Goal: Answer question/provide support

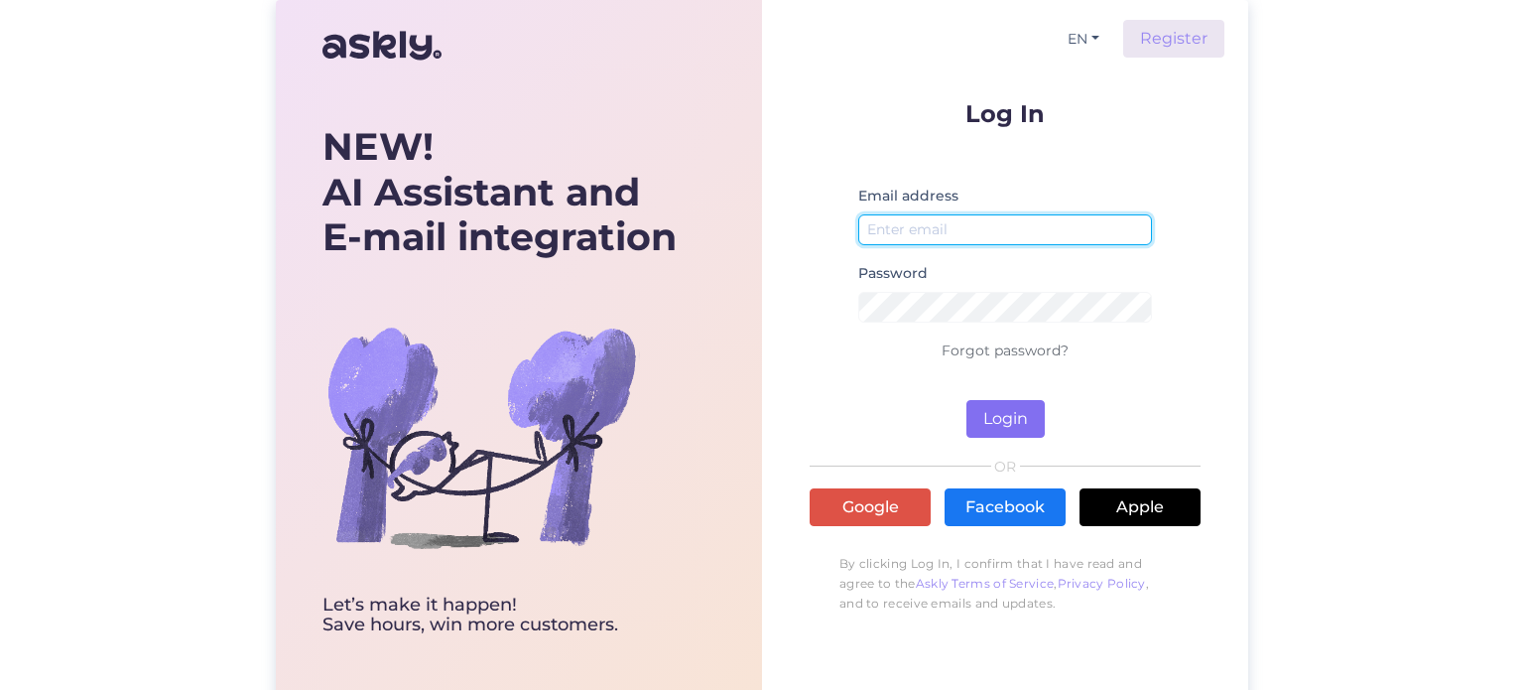
type input "[EMAIL_ADDRESS][DOMAIN_NAME]"
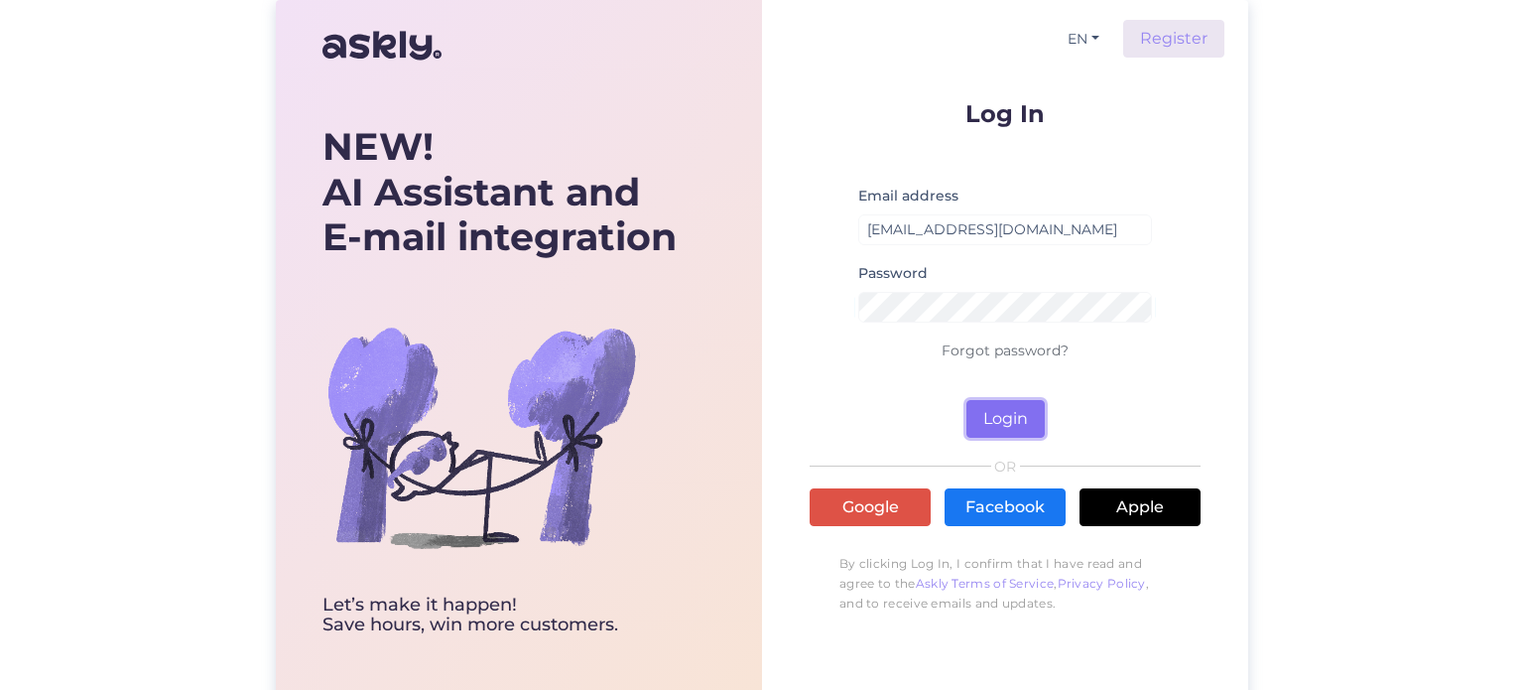
click at [1023, 422] on button "Login" at bounding box center [1006, 419] width 78 height 38
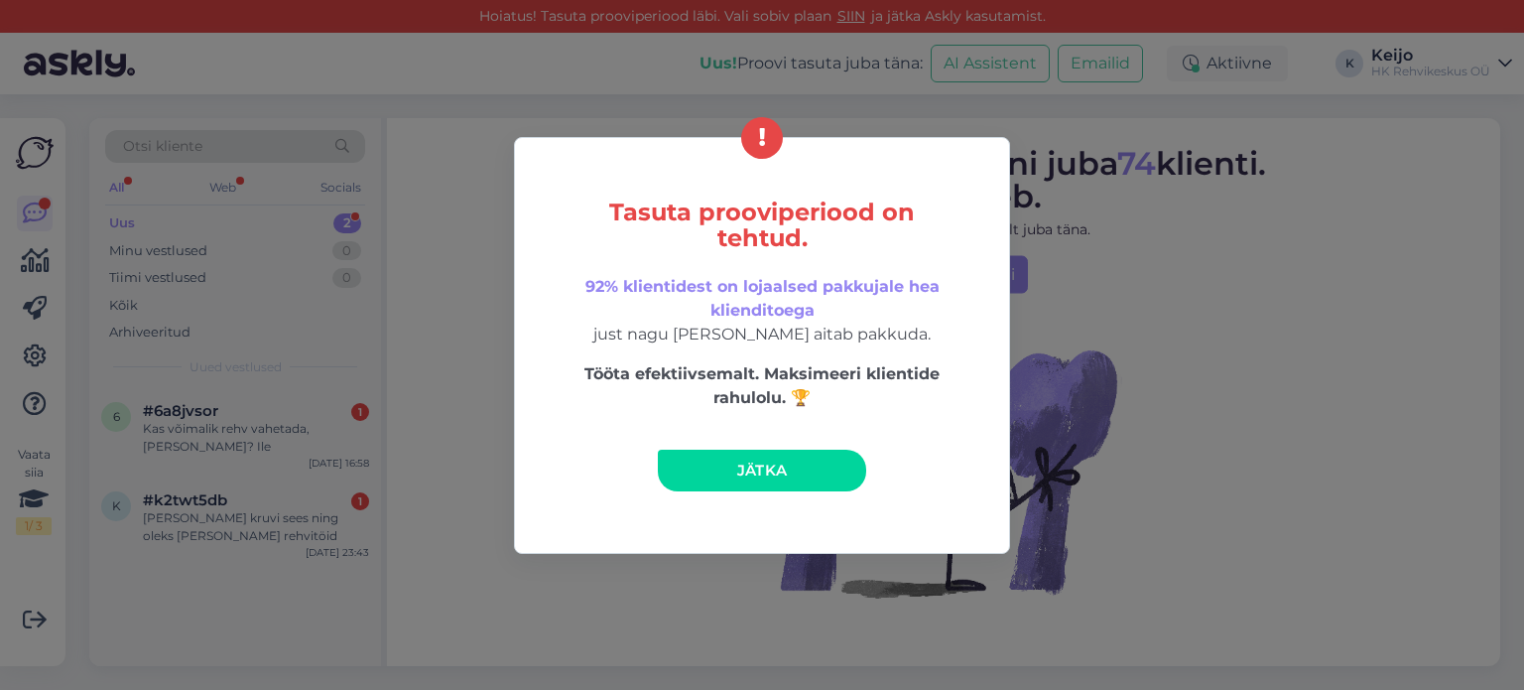
click at [774, 472] on span "Jätka" at bounding box center [762, 469] width 51 height 19
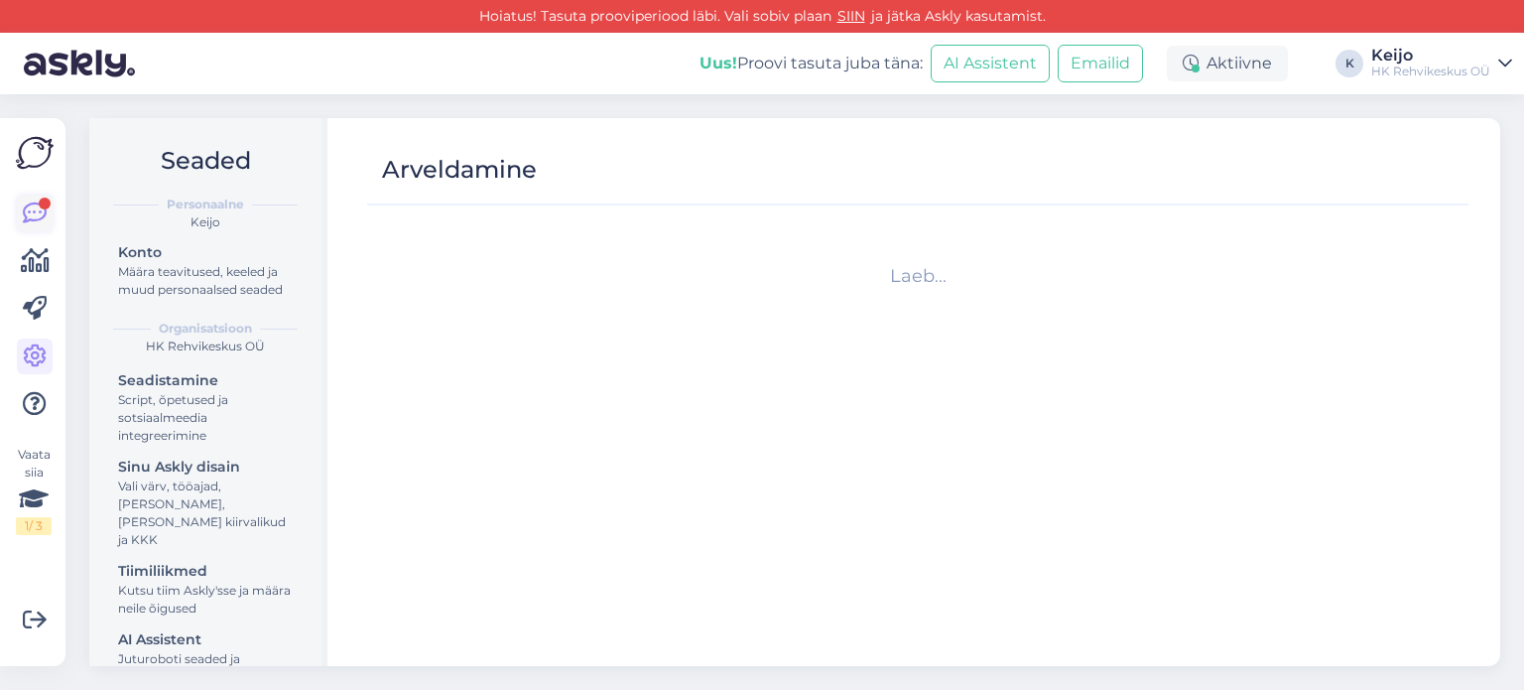
click at [20, 210] on link at bounding box center [35, 213] width 36 height 36
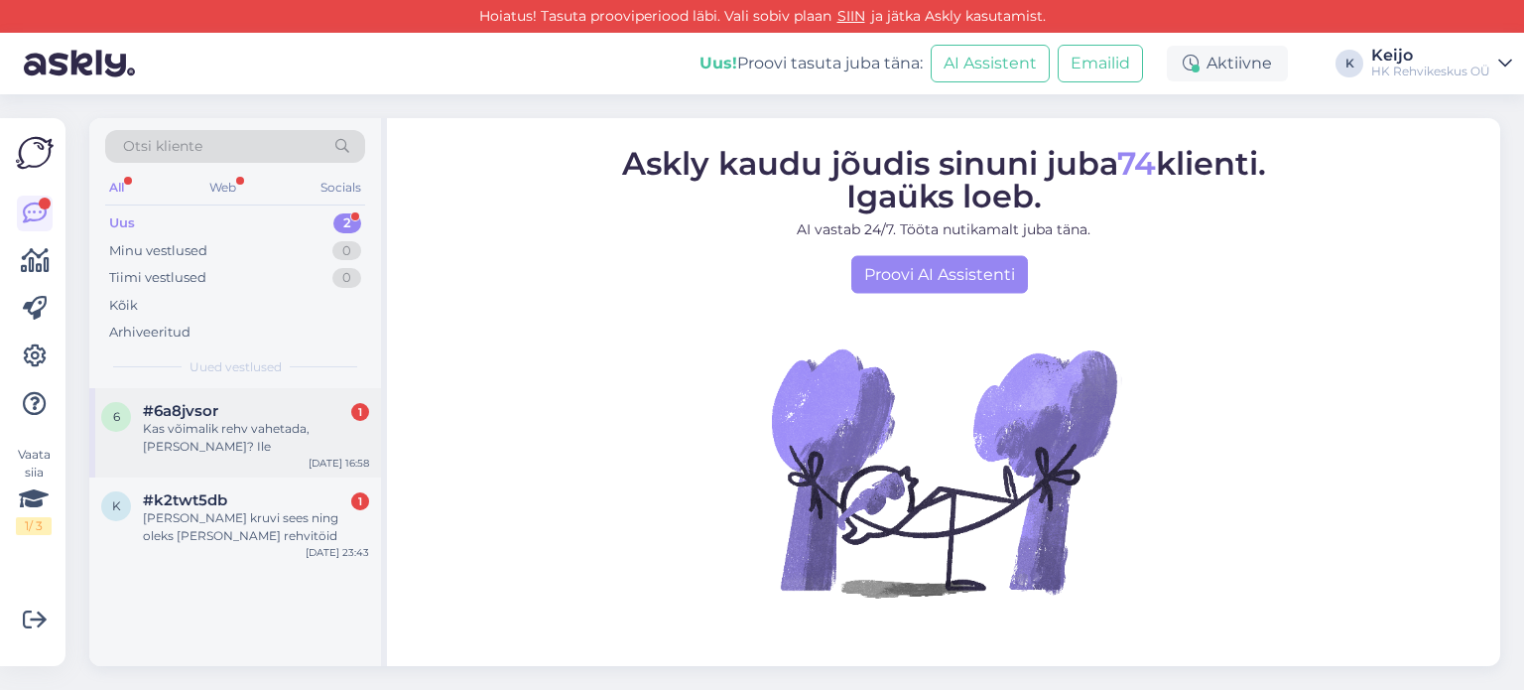
click at [278, 420] on div "Kas võimalik rehv vahetada, [PERSON_NAME]? Ile" at bounding box center [256, 438] width 226 height 36
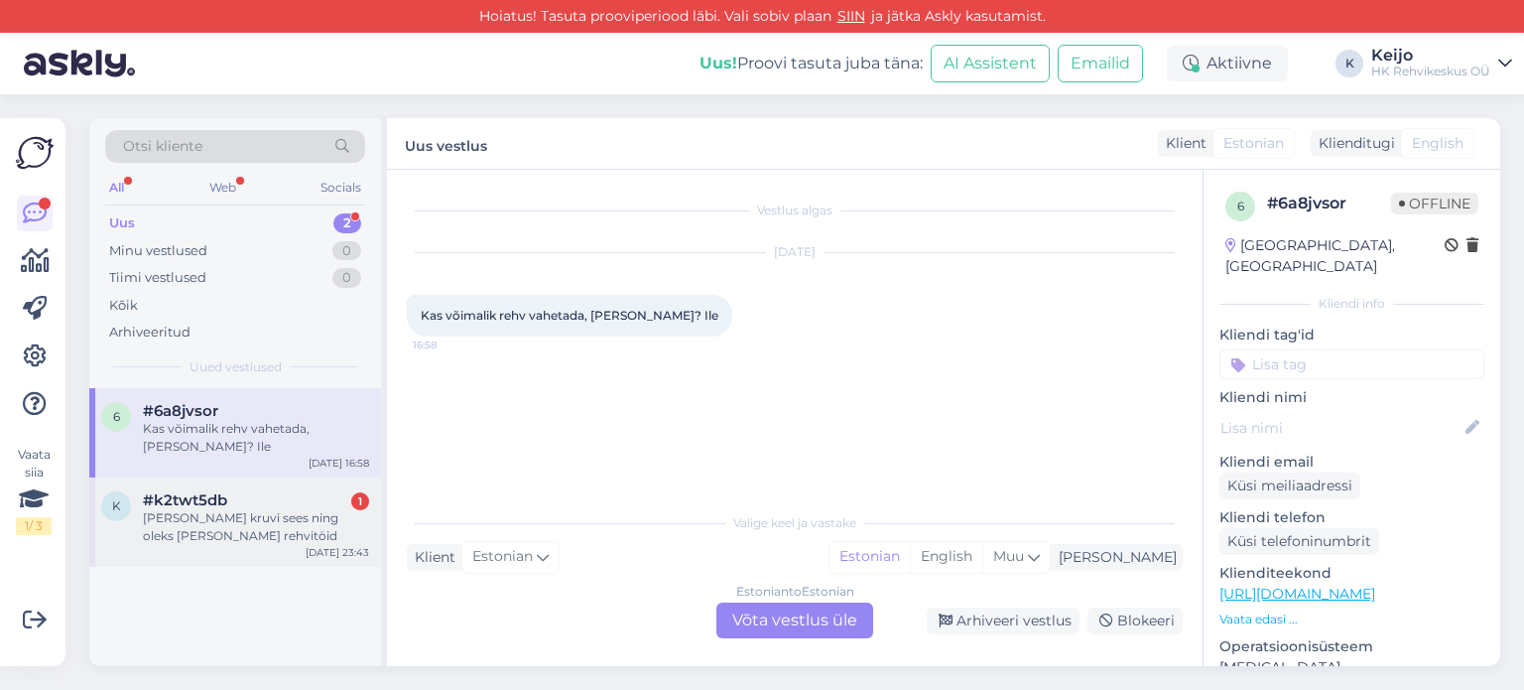
click at [295, 509] on div "[PERSON_NAME] kruvi sees ning oleks [PERSON_NAME] rehvitöid" at bounding box center [256, 527] width 226 height 36
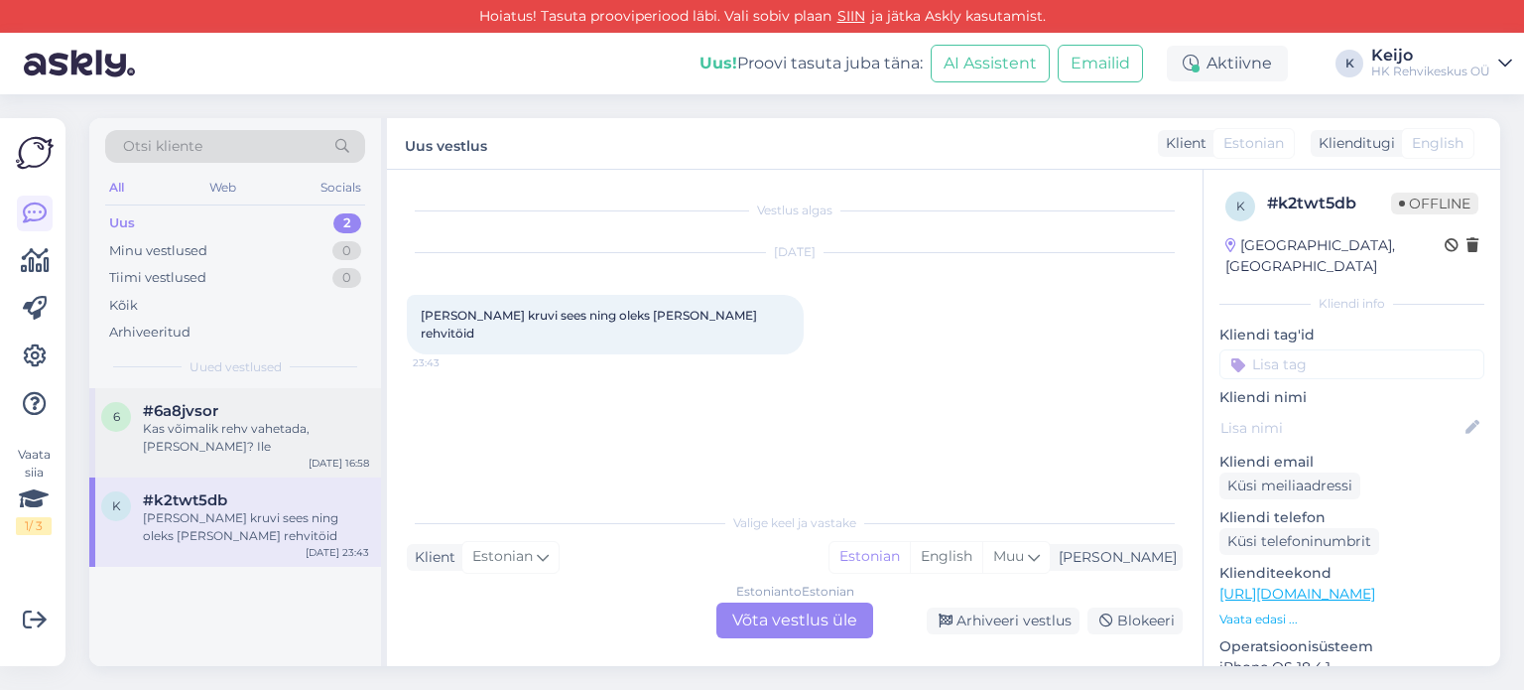
click at [266, 420] on div "Kas võimalik rehv vahetada, [PERSON_NAME]? Ile" at bounding box center [256, 438] width 226 height 36
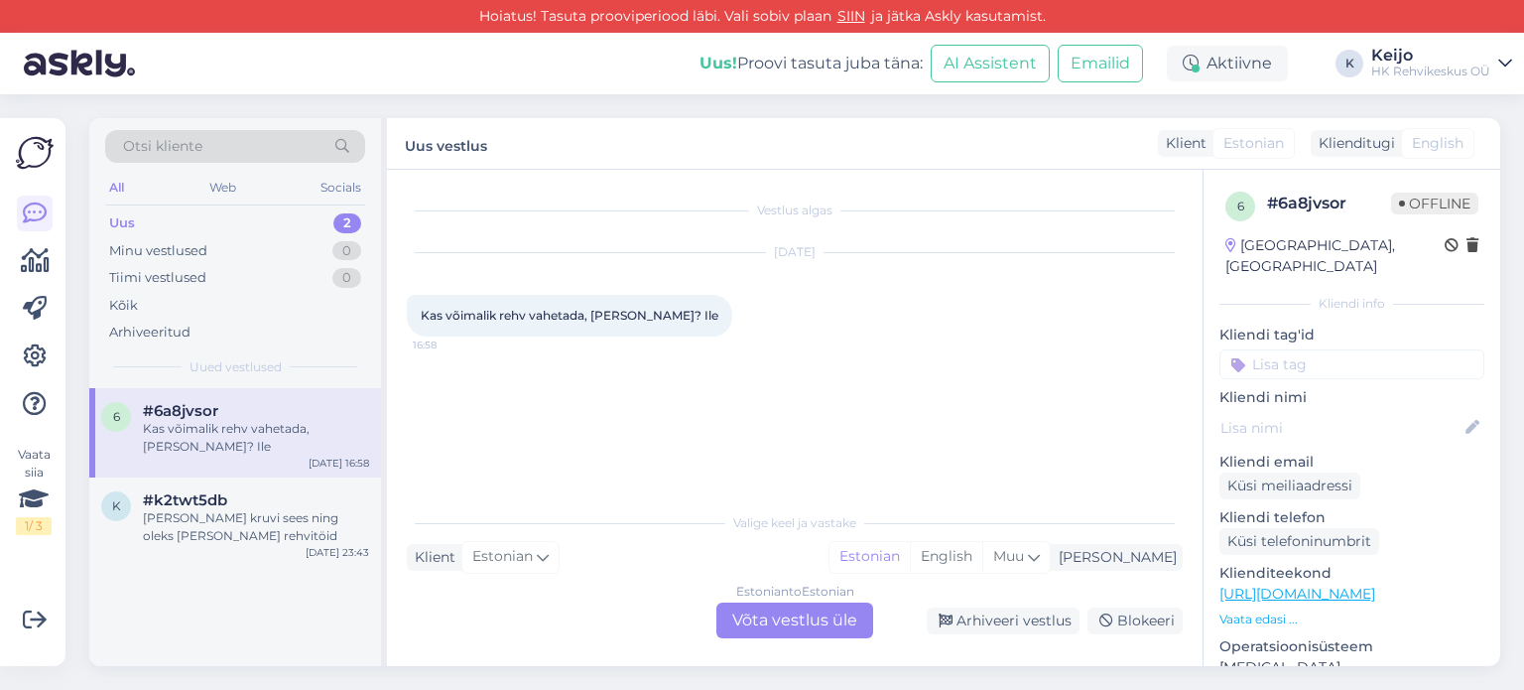
click at [779, 615] on div "Estonian to Estonian Võta vestlus üle" at bounding box center [794, 620] width 157 height 36
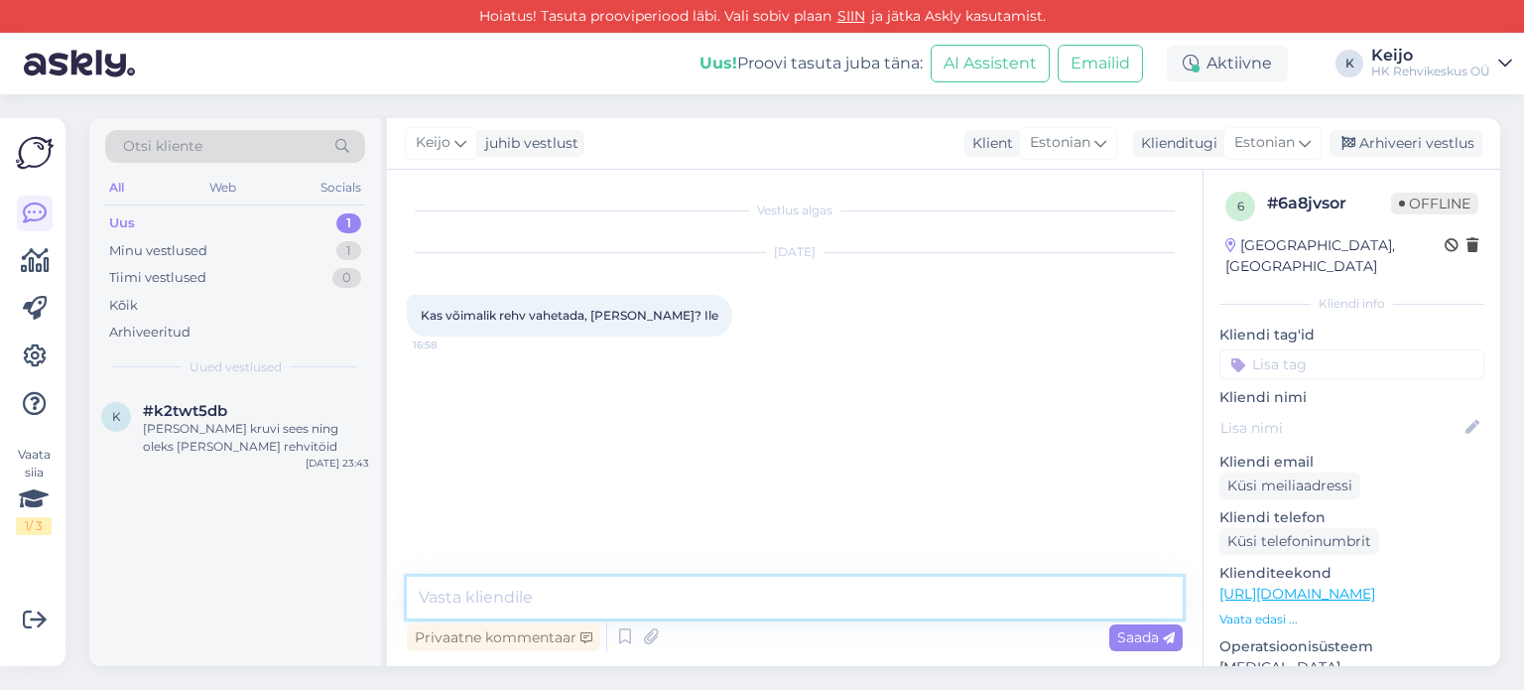
click at [583, 587] on textarea at bounding box center [795, 598] width 776 height 42
type textarea "Tere!"
click at [845, 607] on textarea at bounding box center [795, 598] width 776 height 42
type textarea "On [PERSON_NAME] võimalik,"
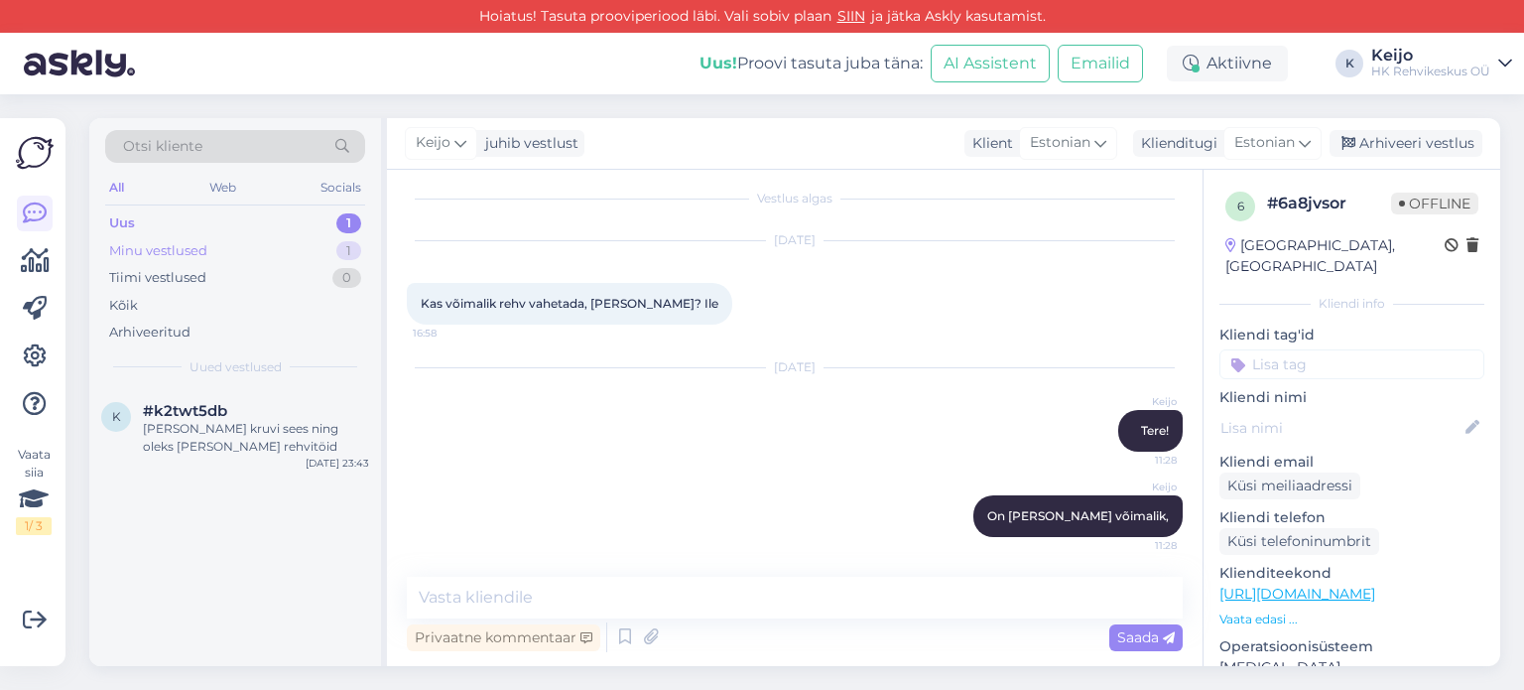
click at [318, 245] on div "Minu vestlused 1" at bounding box center [235, 251] width 260 height 28
click at [329, 220] on div "Uus 1" at bounding box center [235, 223] width 260 height 28
click at [254, 427] on div "[PERSON_NAME] kruvi sees ning oleks [PERSON_NAME] rehvitöid" at bounding box center [256, 438] width 226 height 36
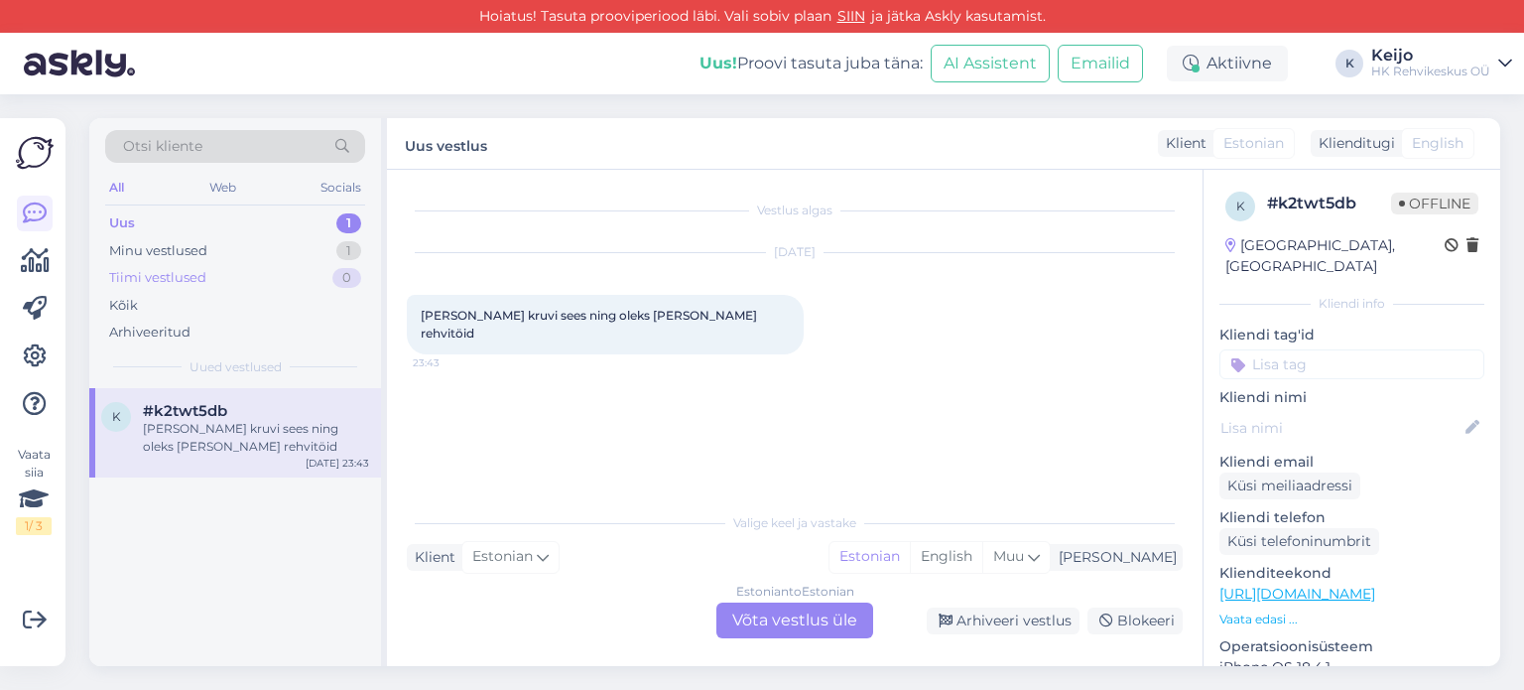
scroll to position [0, 0]
click at [325, 241] on div "Minu vestlused 1" at bounding box center [235, 251] width 260 height 28
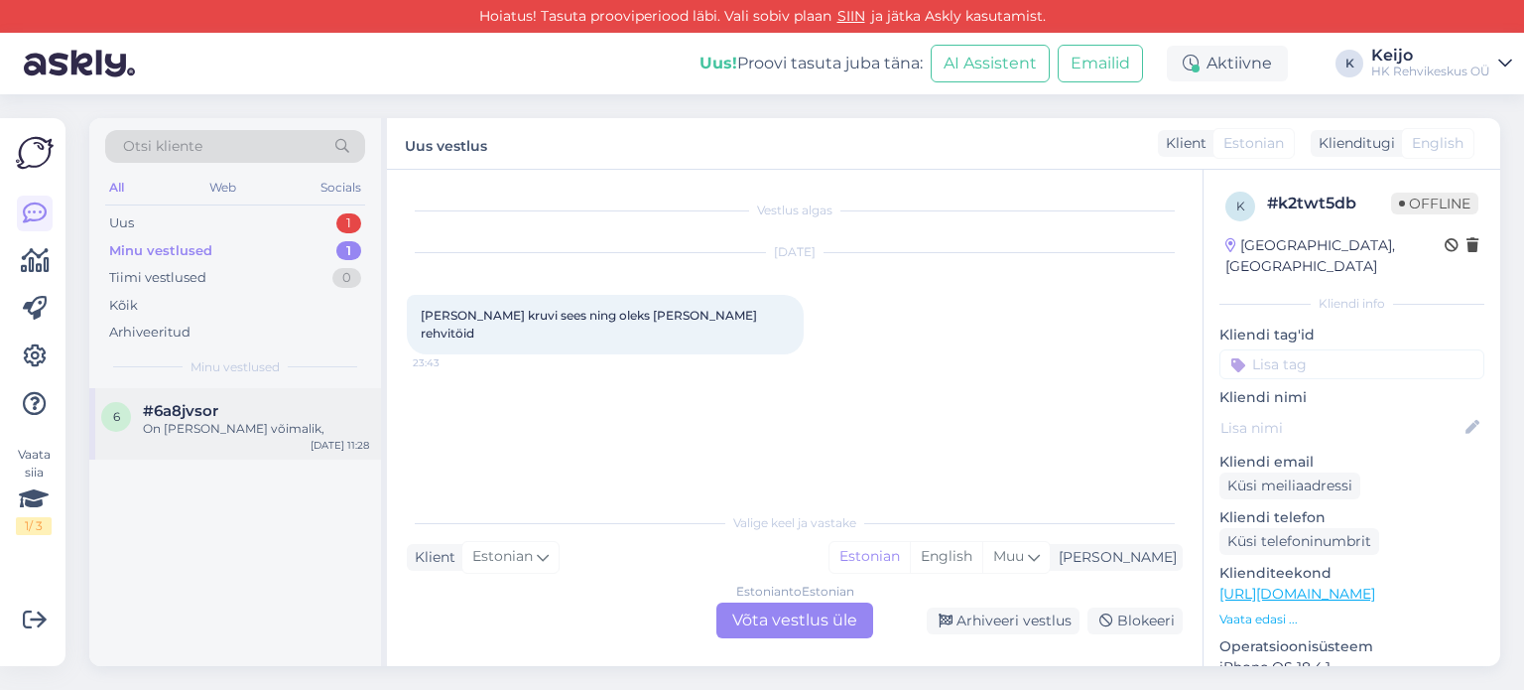
click at [259, 428] on div "On [PERSON_NAME] võimalik," at bounding box center [256, 429] width 226 height 18
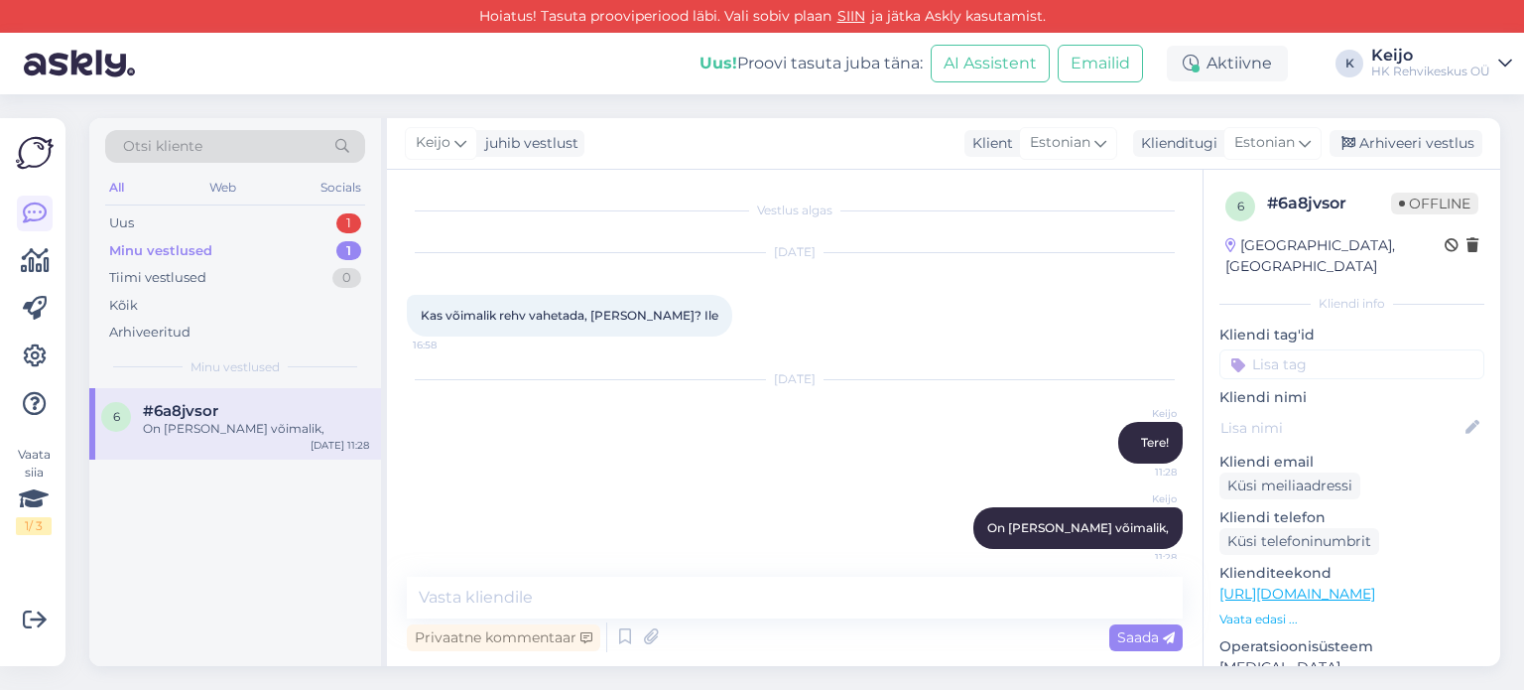
scroll to position [12, 0]
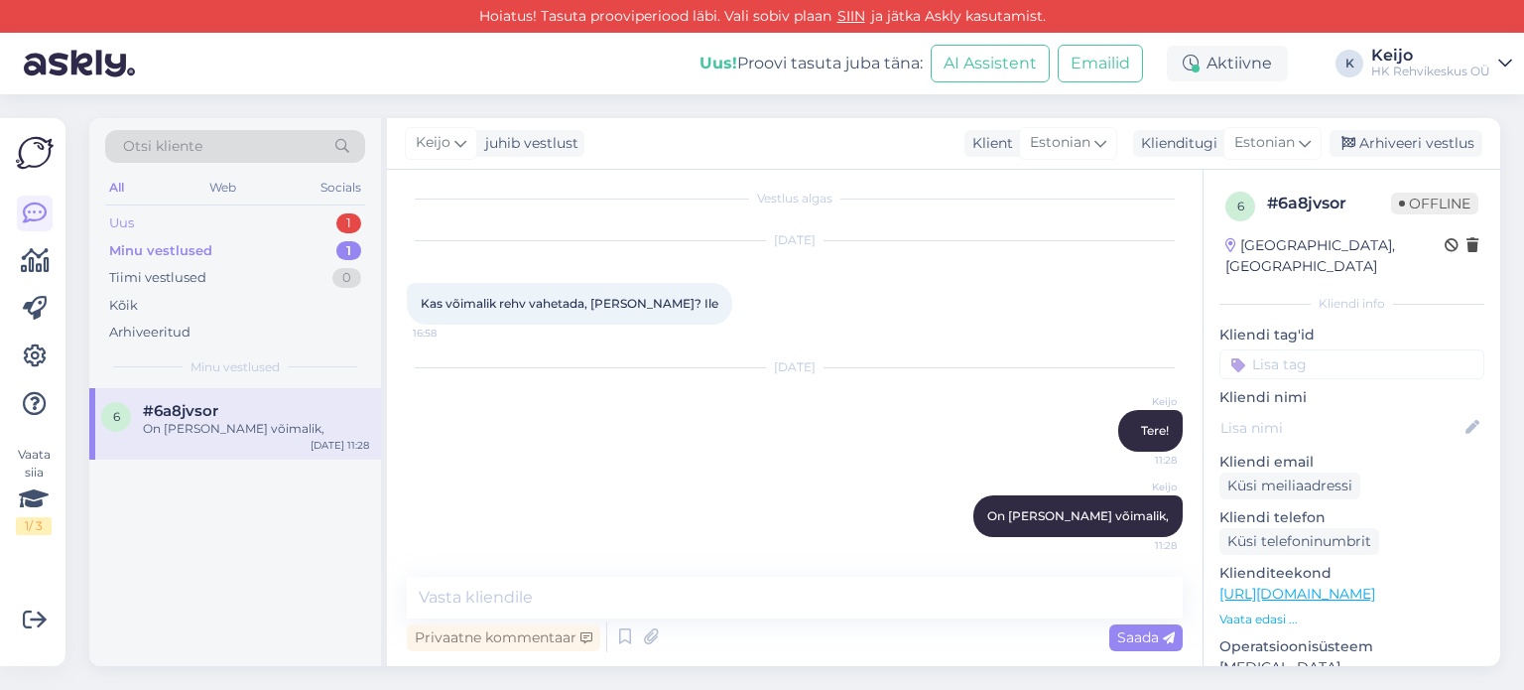
click at [326, 217] on div "Uus 1" at bounding box center [235, 223] width 260 height 28
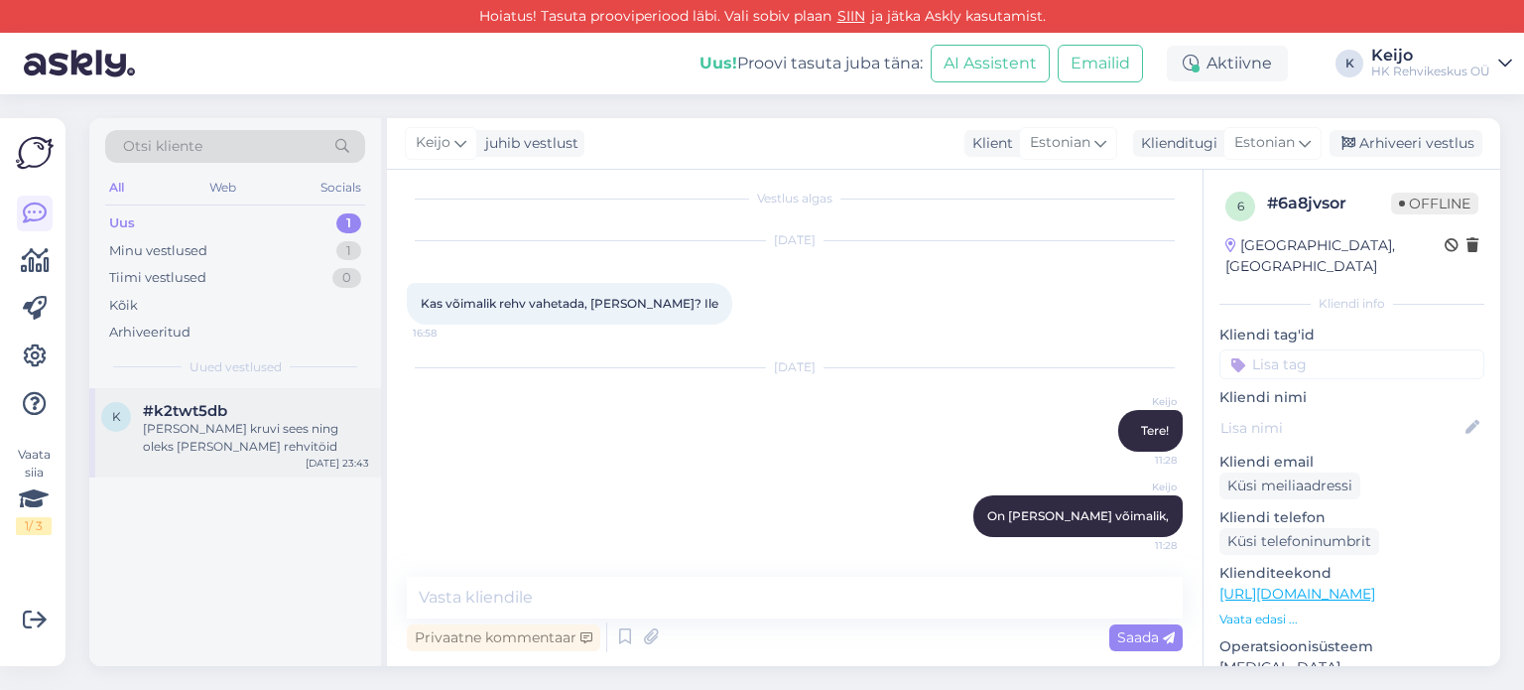
click at [258, 411] on div "#k2twt5db" at bounding box center [256, 411] width 226 height 18
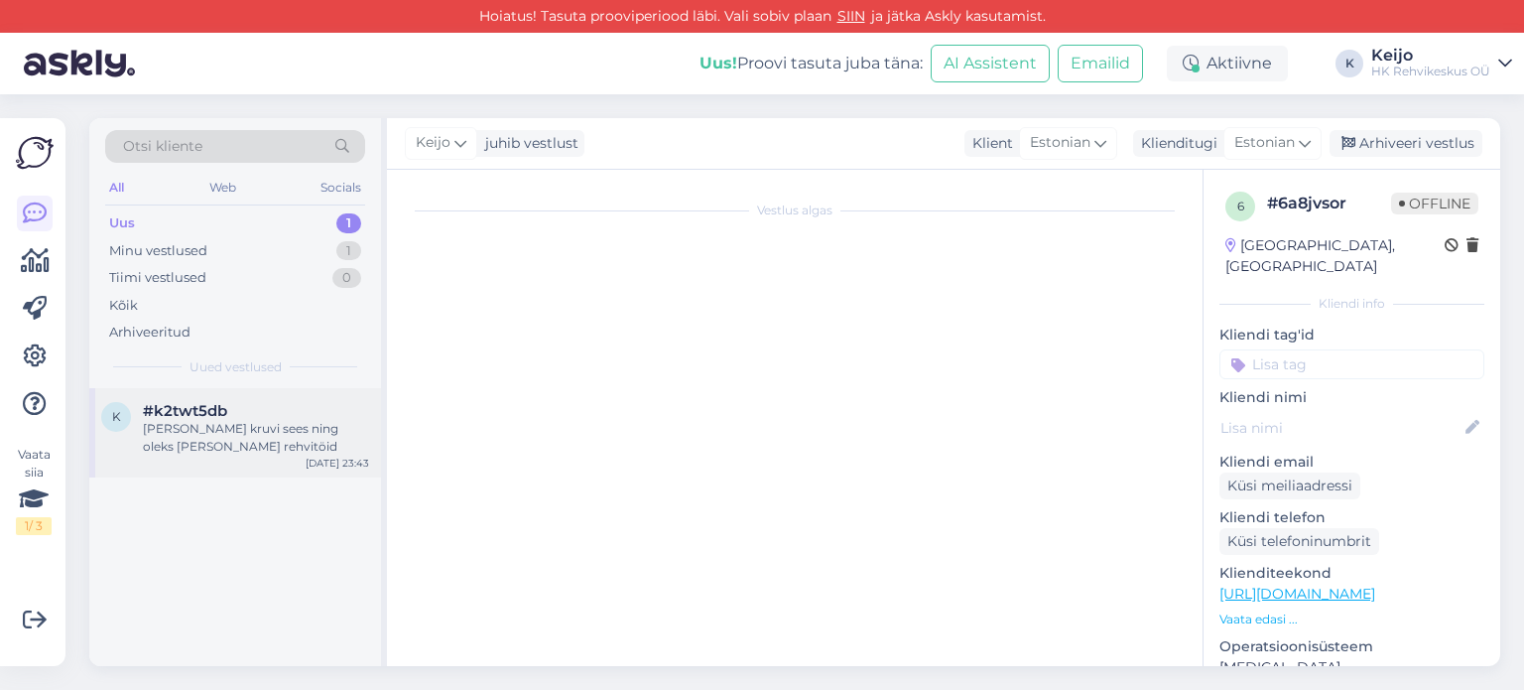
scroll to position [0, 0]
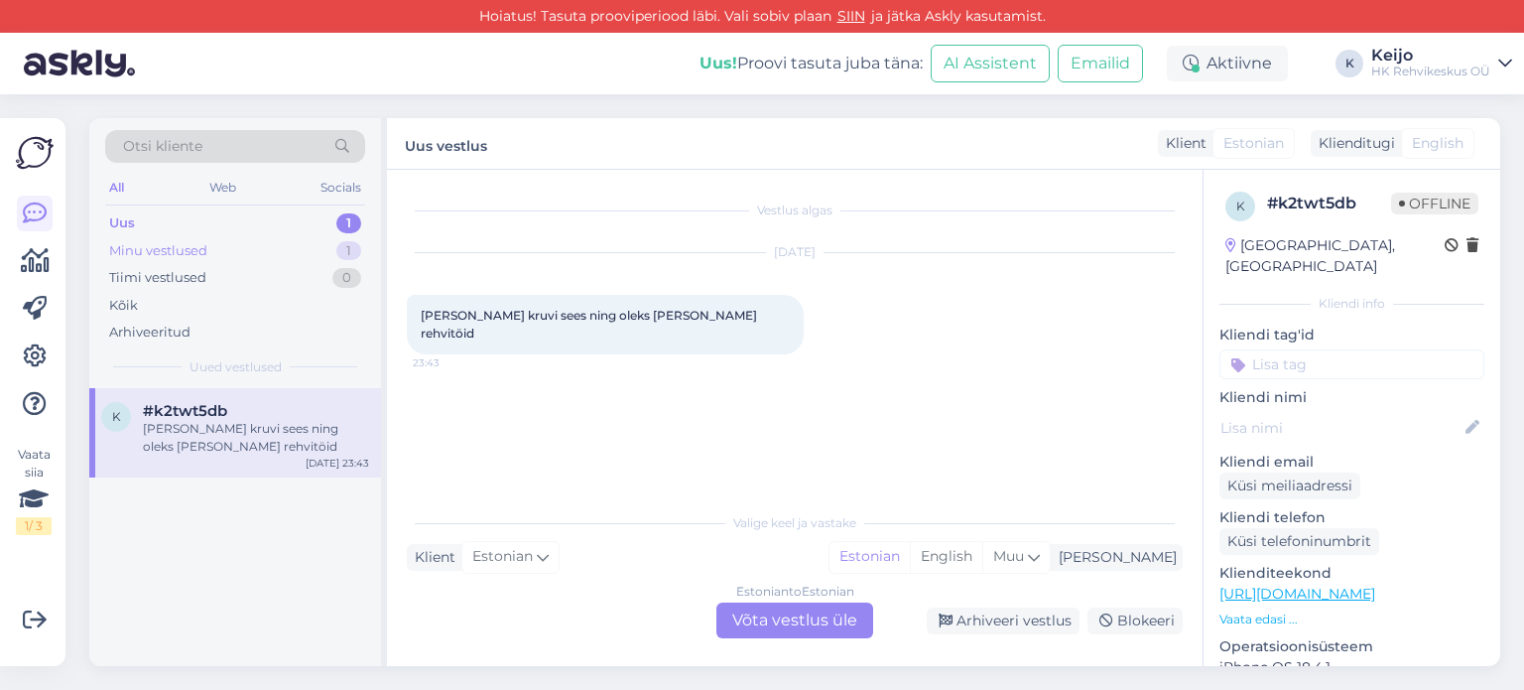
click at [308, 243] on div "Minu vestlused 1" at bounding box center [235, 251] width 260 height 28
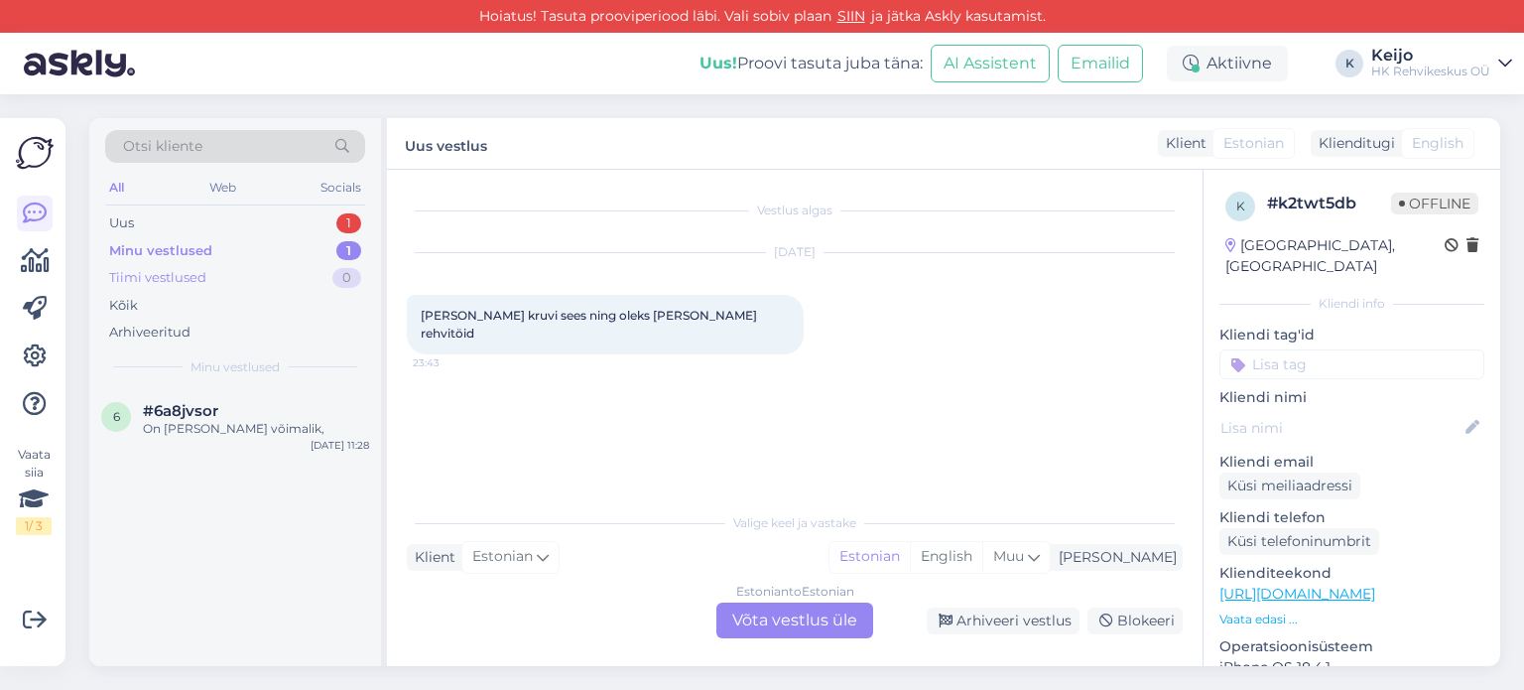
click at [330, 280] on div "Tiimi vestlused 0" at bounding box center [235, 278] width 260 height 28
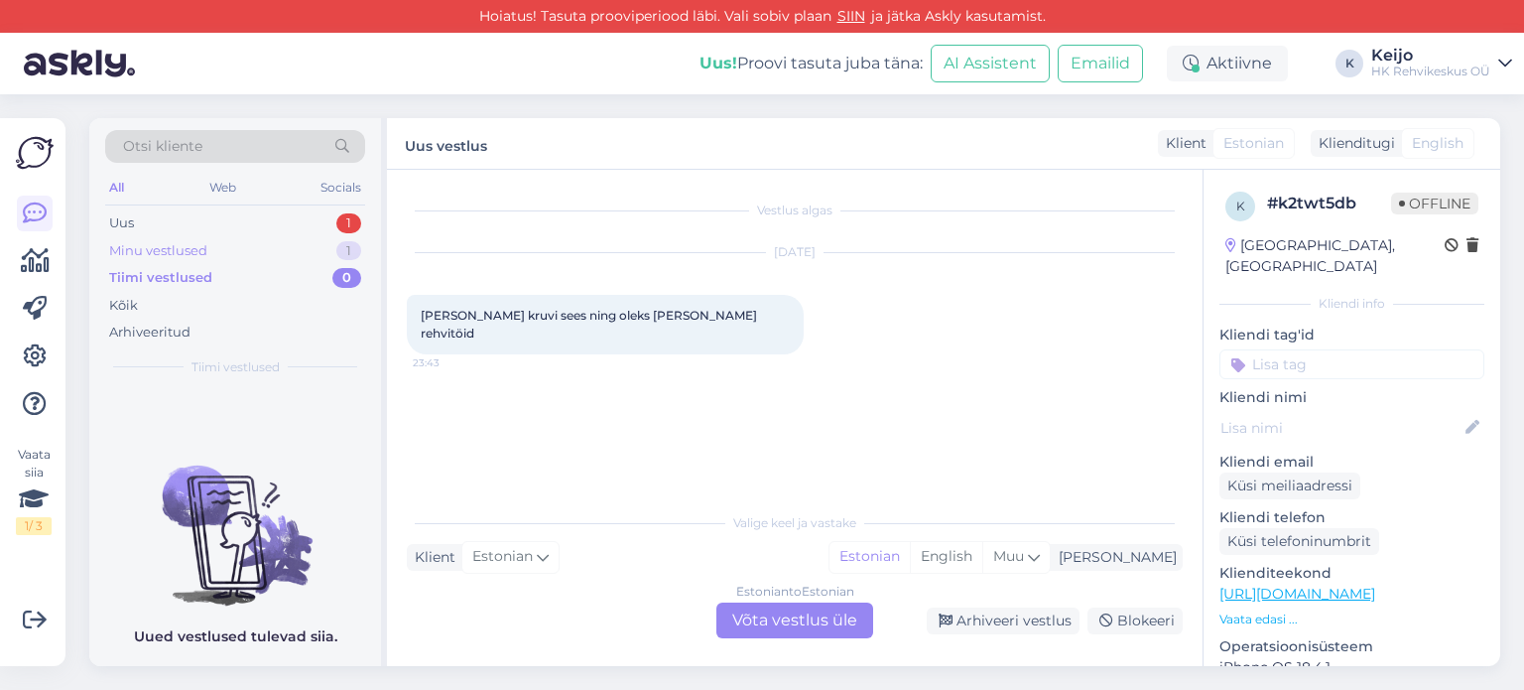
click at [326, 249] on div "Minu vestlused 1" at bounding box center [235, 251] width 260 height 28
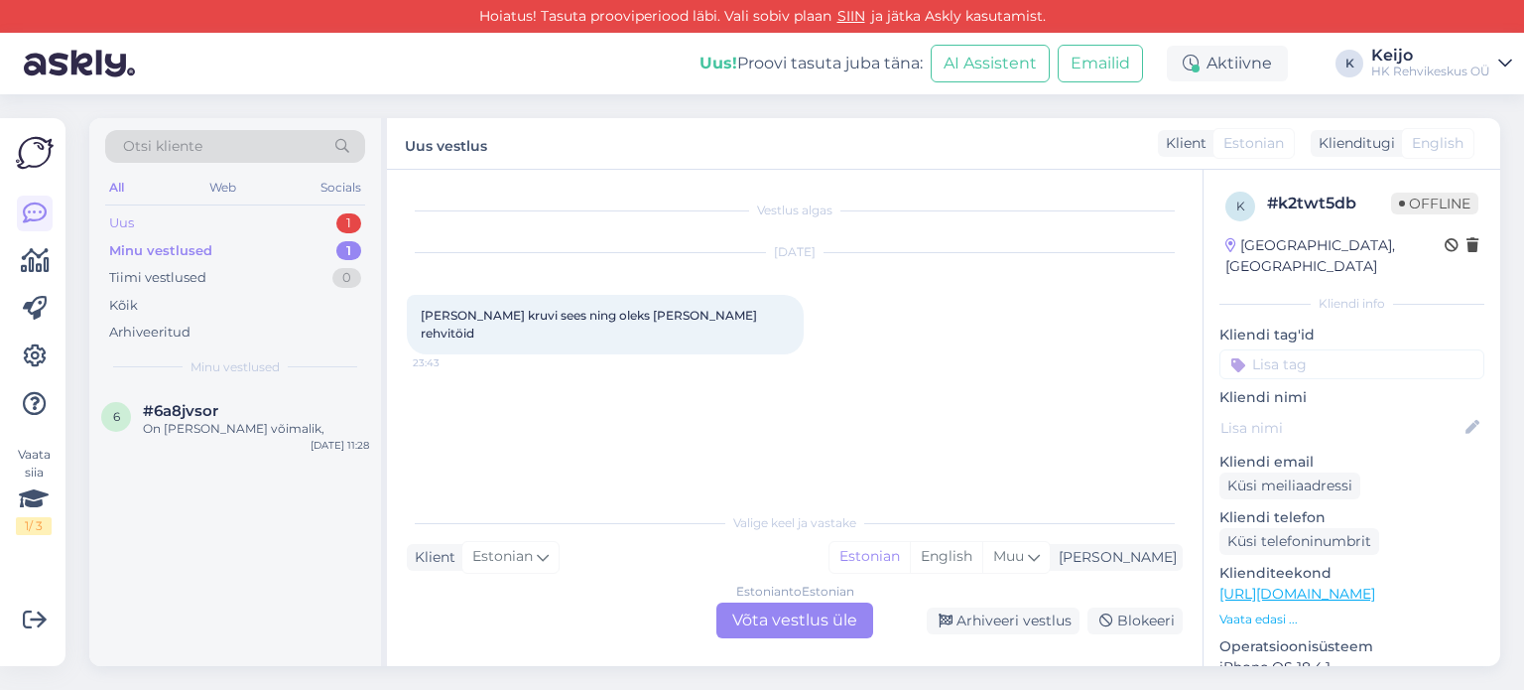
click at [328, 224] on div "Uus 1" at bounding box center [235, 223] width 260 height 28
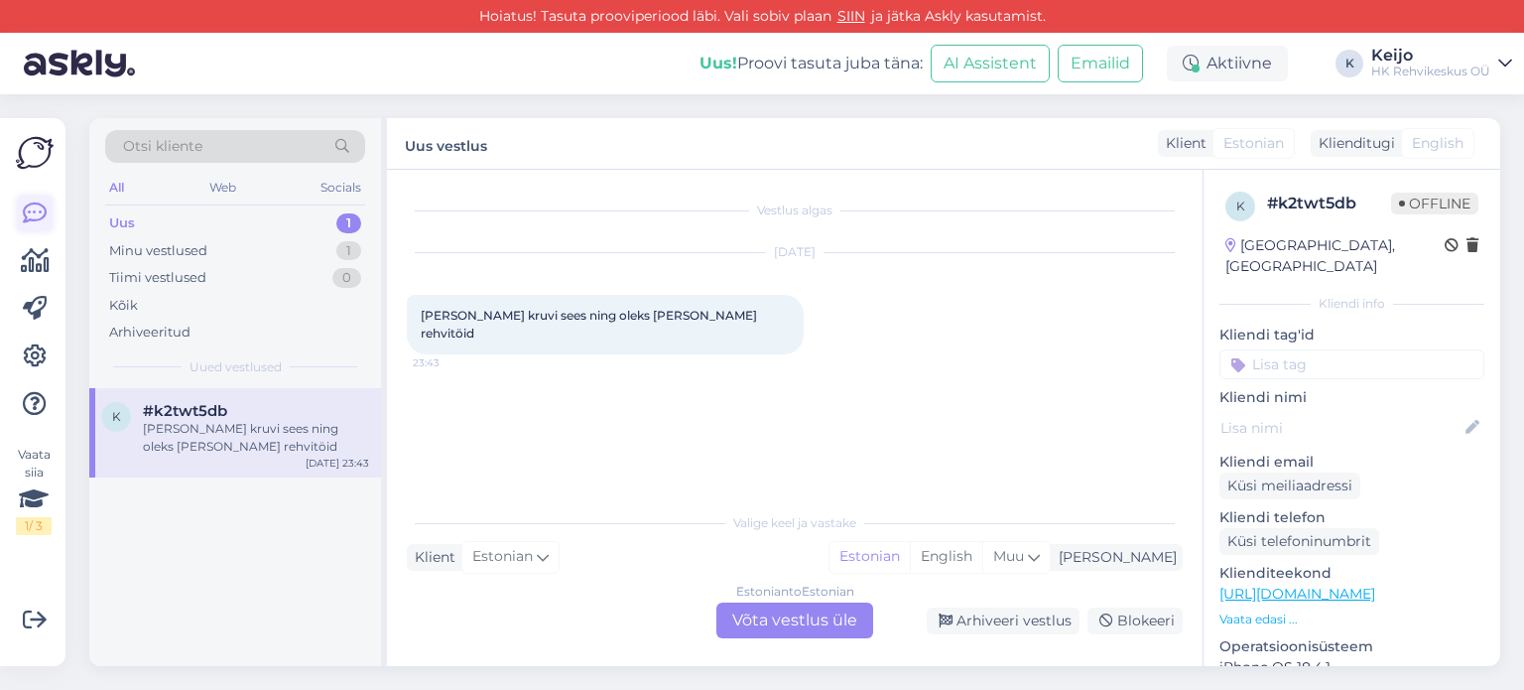
click at [27, 223] on icon at bounding box center [35, 213] width 24 height 24
click at [41, 262] on icon at bounding box center [35, 261] width 29 height 24
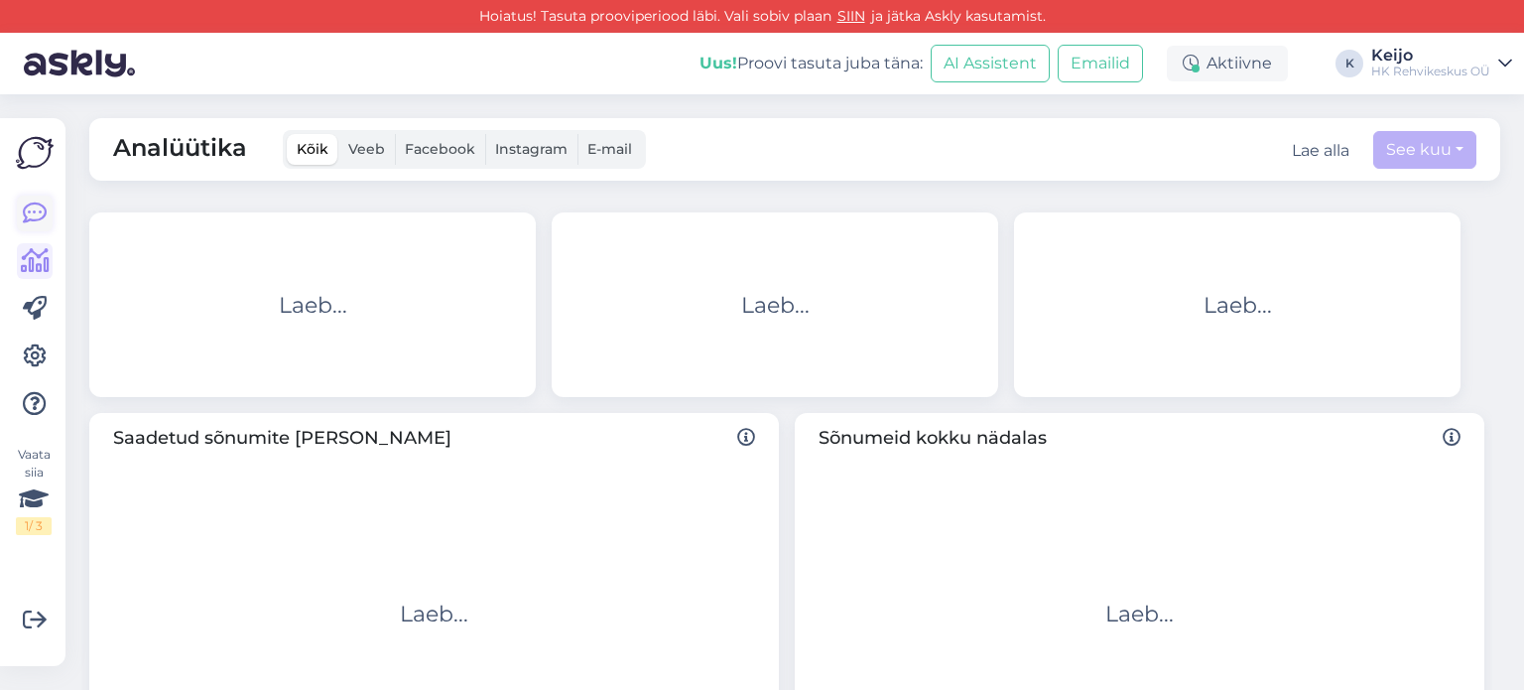
click at [39, 209] on icon at bounding box center [35, 213] width 24 height 24
